Goal: Information Seeking & Learning: Learn about a topic

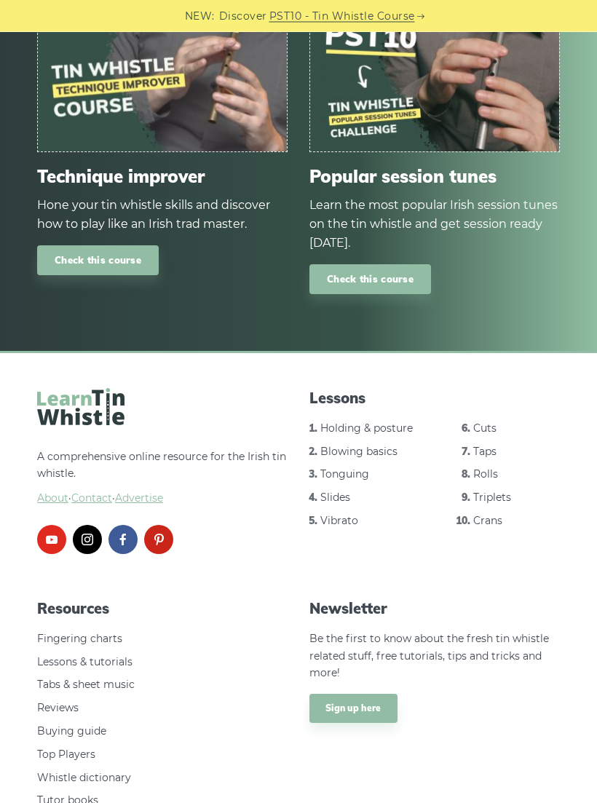
scroll to position [1729, 0]
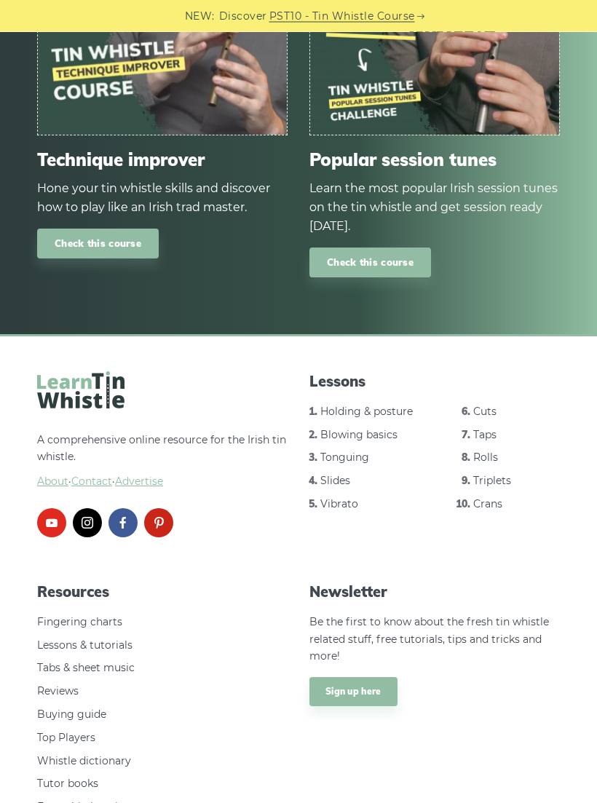
click at [126, 662] on link "Tabs & sheet music" at bounding box center [86, 668] width 98 height 13
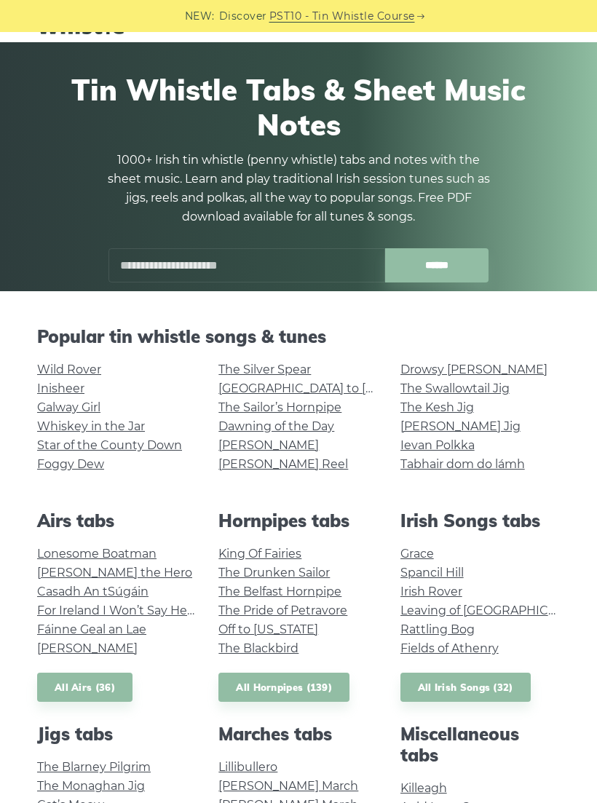
scroll to position [42, 0]
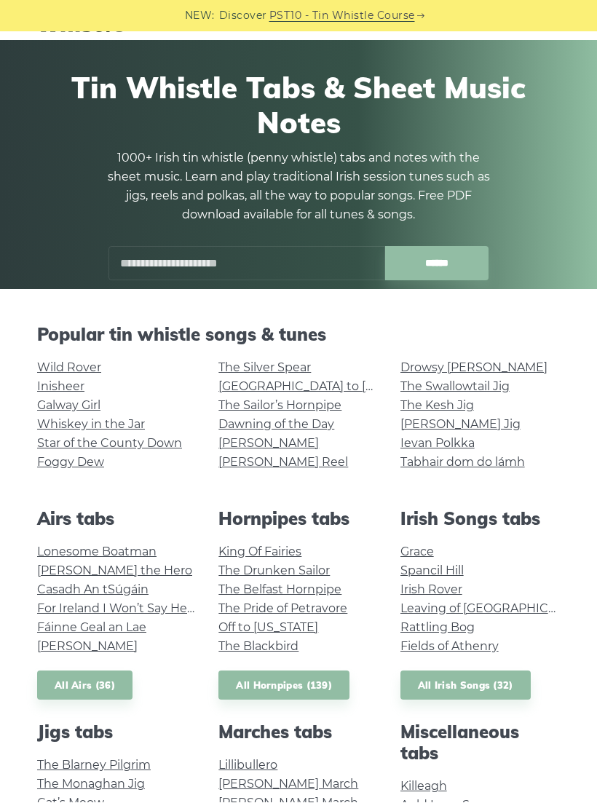
click at [460, 408] on link "The Kesh Jig" at bounding box center [438, 406] width 74 height 14
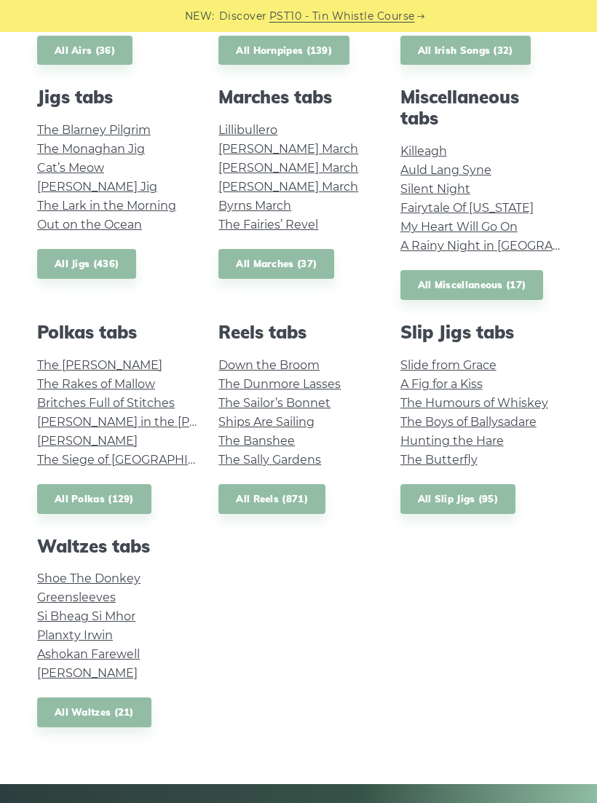
scroll to position [679, 0]
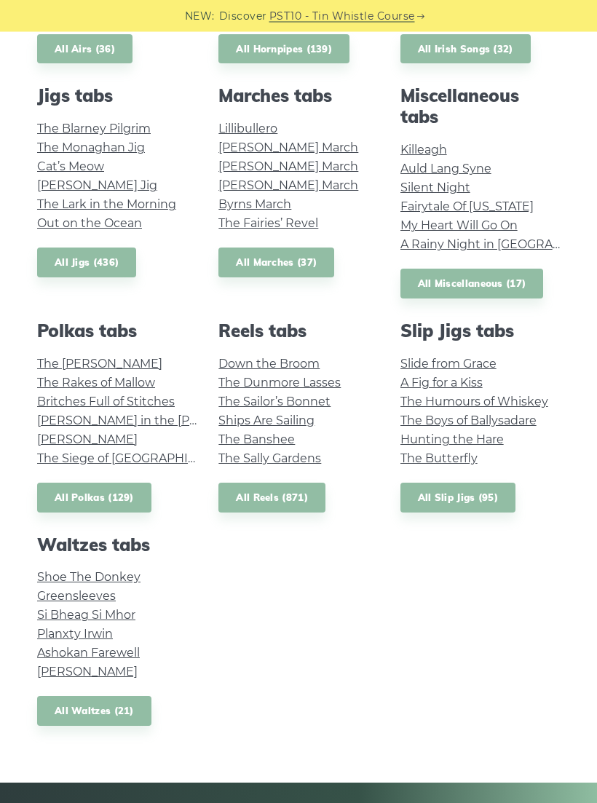
click at [119, 666] on link "[PERSON_NAME]" at bounding box center [87, 673] width 101 height 14
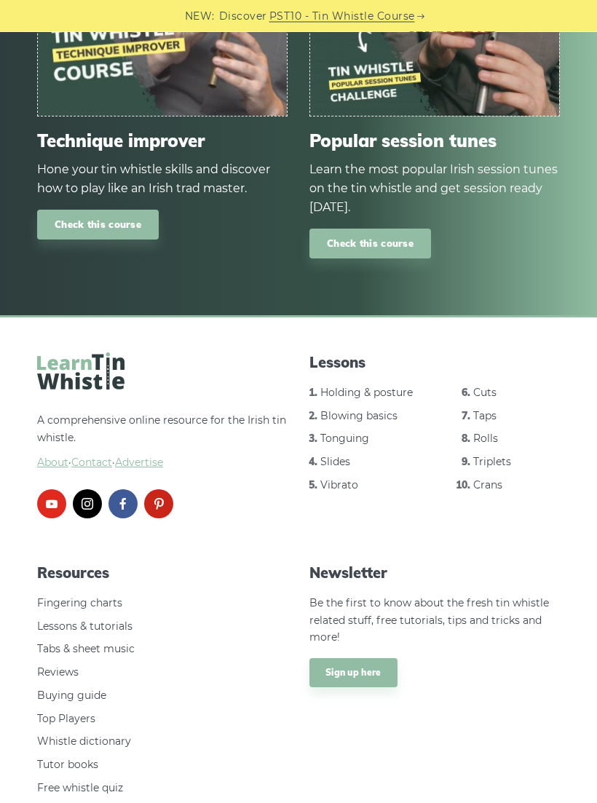
scroll to position [1661, 0]
click at [497, 433] on link "Rolls" at bounding box center [485, 439] width 25 height 13
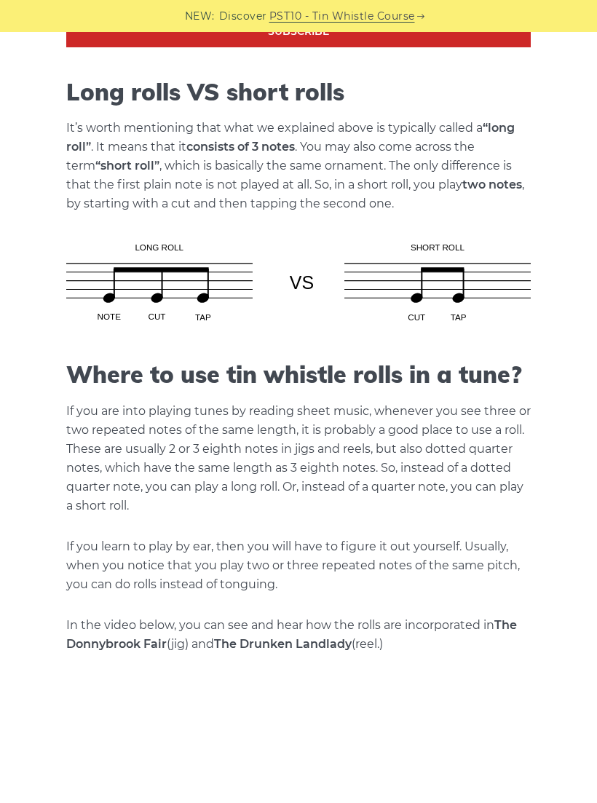
scroll to position [1213, 0]
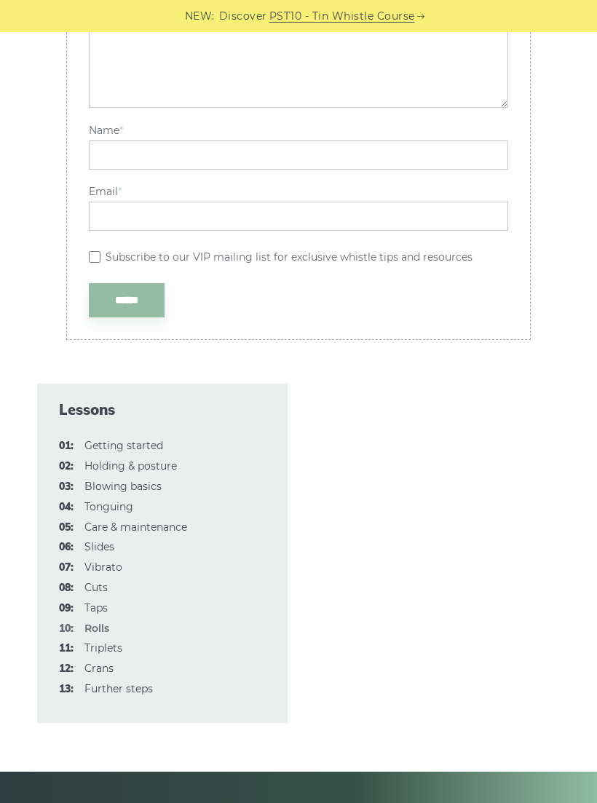
scroll to position [4207, 0]
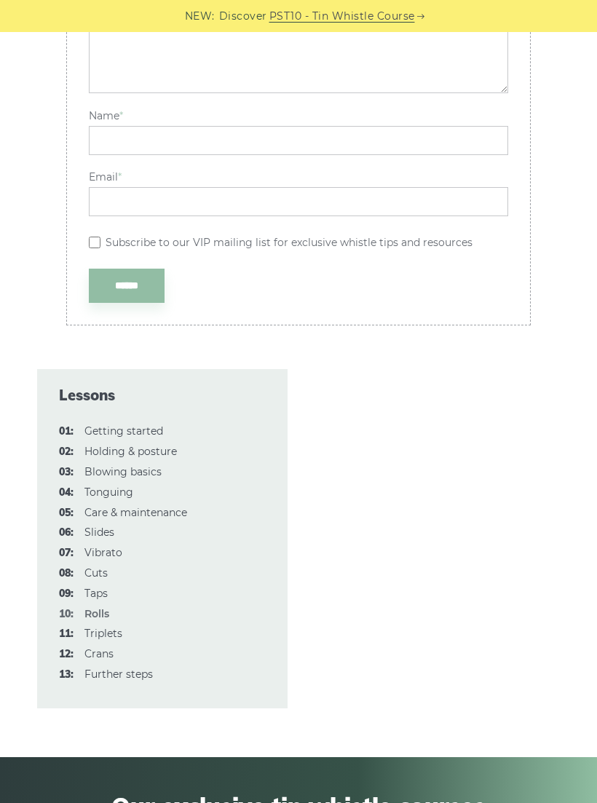
click at [106, 567] on link "08: Cuts" at bounding box center [95, 573] width 23 height 13
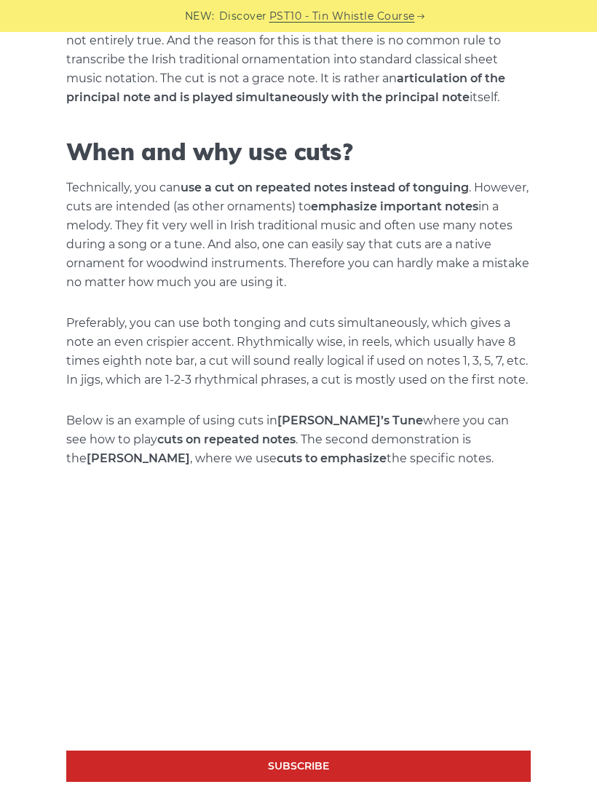
scroll to position [1762, 0]
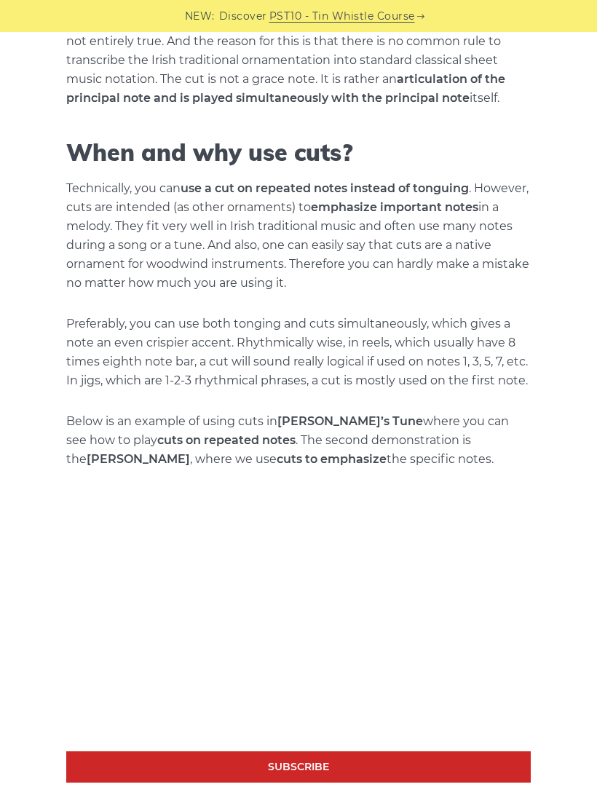
click at [455, 369] on p "Preferably, you can use both tonging and cuts simultaneously, which gives a not…" at bounding box center [298, 353] width 465 height 76
